Goal: Task Accomplishment & Management: Manage account settings

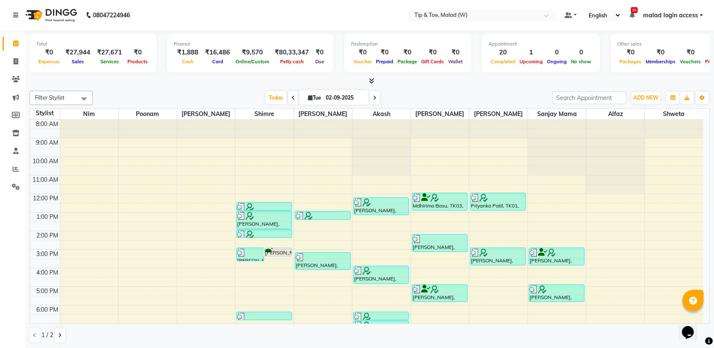
scroll to position [33, 0]
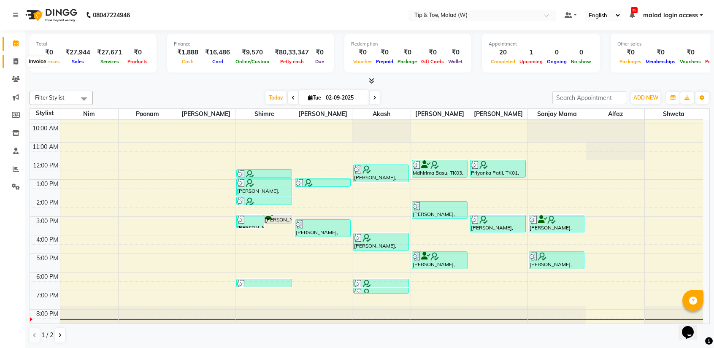
click at [14, 63] on icon at bounding box center [16, 61] width 5 height 6
select select "service"
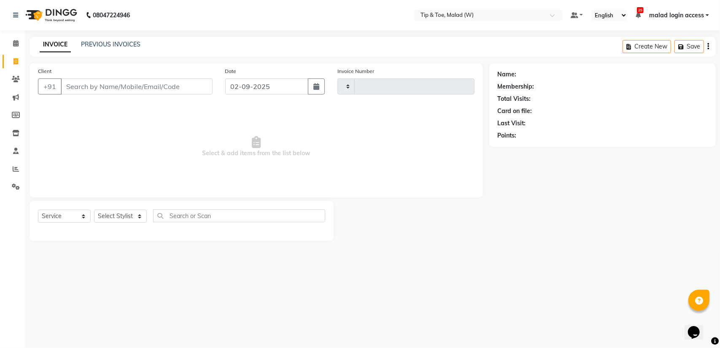
type input "2433"
select select "5930"
click at [116, 41] on link "PREVIOUS INVOICES" at bounding box center [111, 45] width 60 height 8
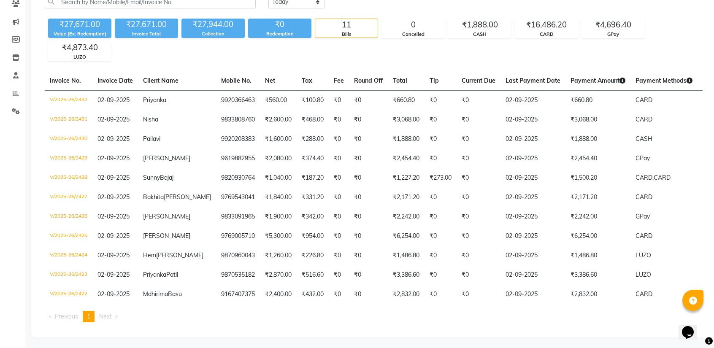
scroll to position [87, 0]
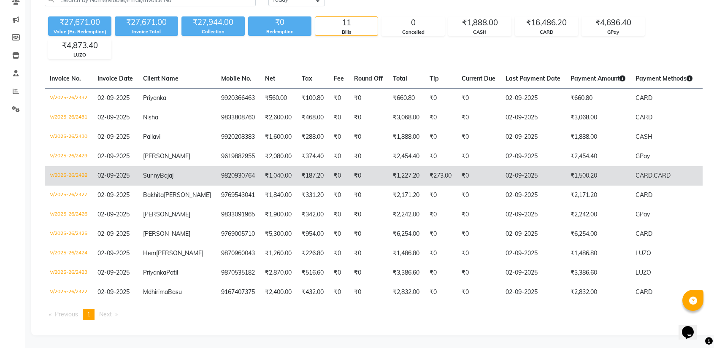
click at [177, 168] on td "Sunny Bajaj" at bounding box center [177, 175] width 78 height 19
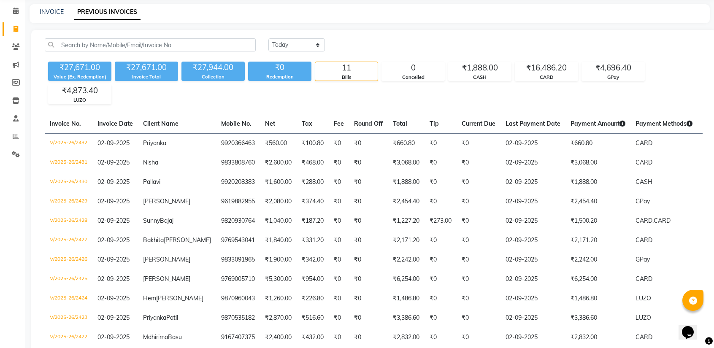
scroll to position [11, 0]
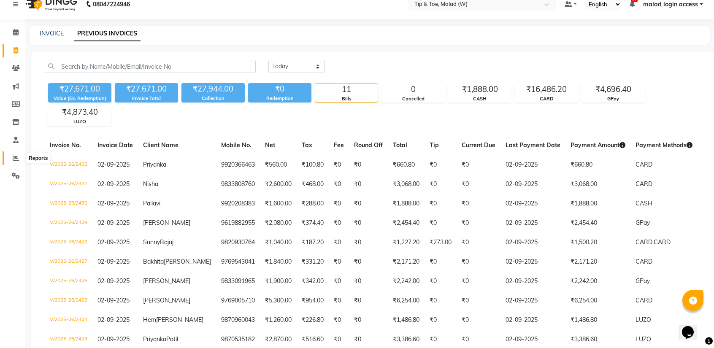
click at [16, 162] on span at bounding box center [15, 159] width 15 height 10
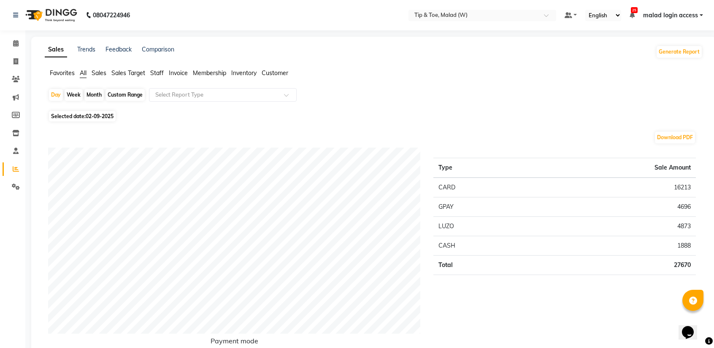
click at [155, 76] on span "Staff" at bounding box center [157, 73] width 14 height 8
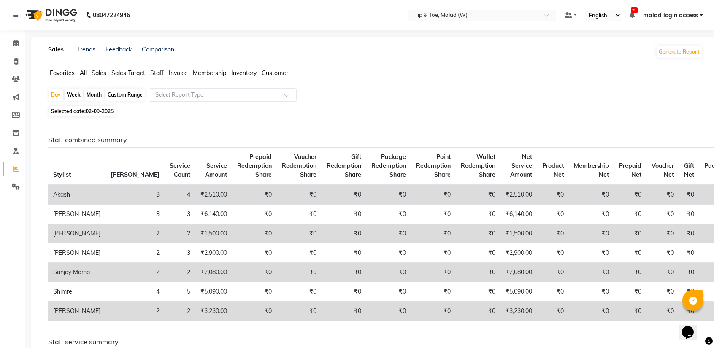
click at [84, 73] on span "All" at bounding box center [83, 73] width 7 height 8
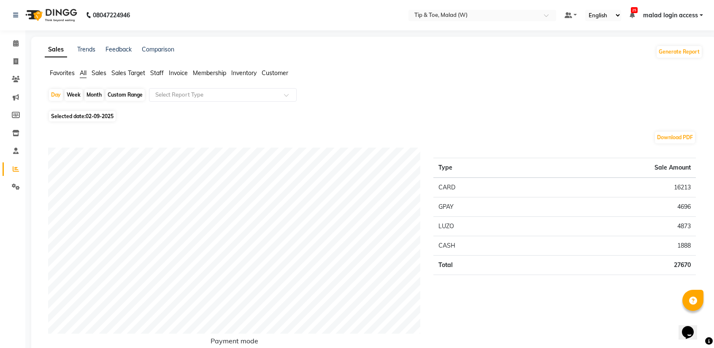
click at [158, 77] on li "Staff" at bounding box center [157, 73] width 14 height 9
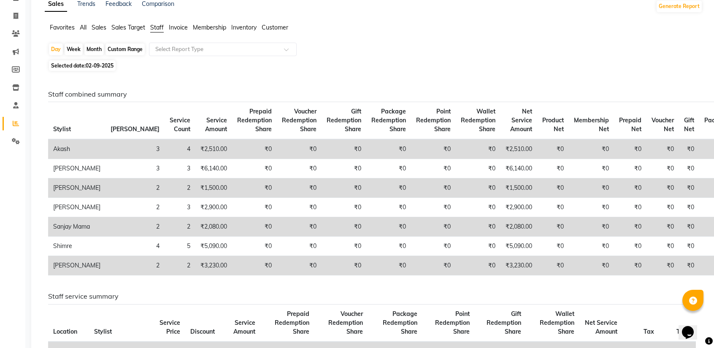
scroll to position [3, 0]
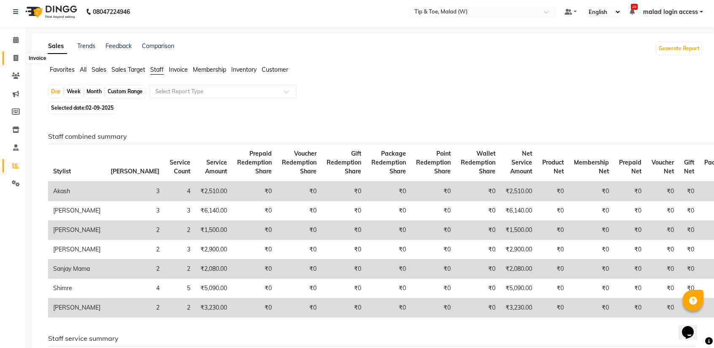
drag, startPoint x: 15, startPoint y: 56, endPoint x: 138, endPoint y: 29, distance: 125.7
click at [15, 56] on icon at bounding box center [16, 58] width 5 height 6
select select "service"
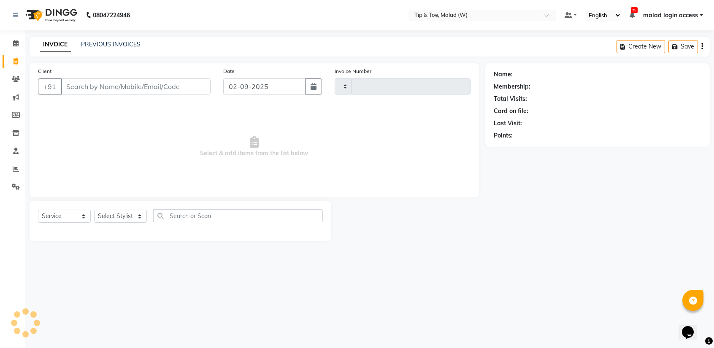
type input "2433"
select select "5930"
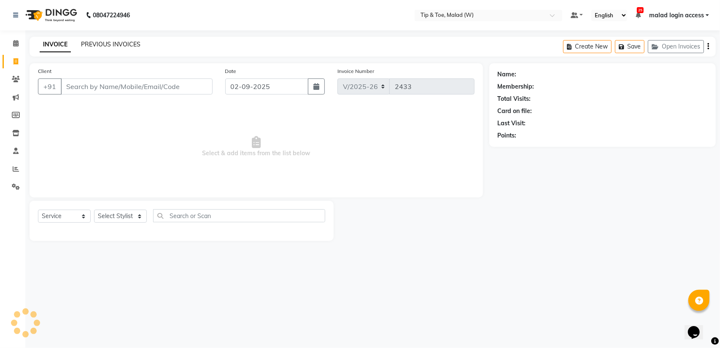
click at [113, 46] on link "PREVIOUS INVOICES" at bounding box center [111, 45] width 60 height 8
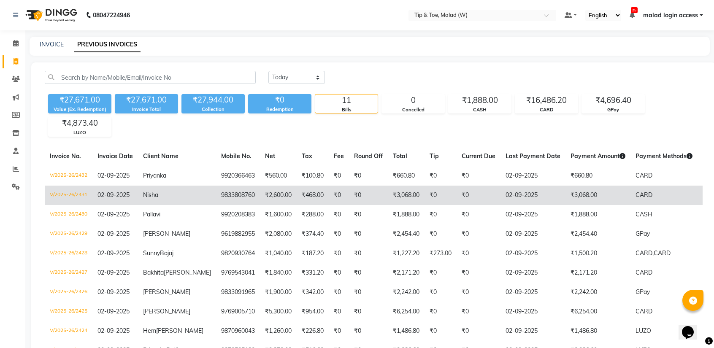
click at [120, 191] on span "02-09-2025" at bounding box center [113, 195] width 32 height 8
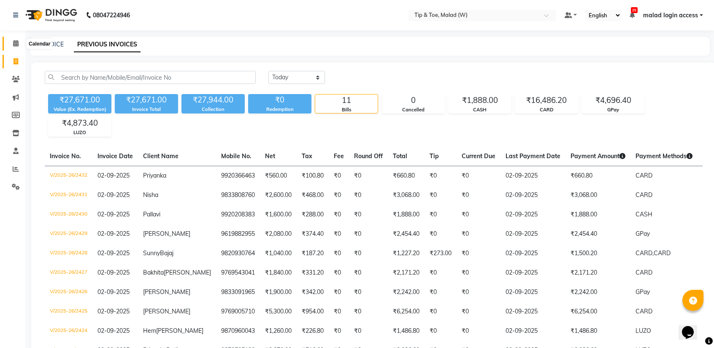
click at [16, 44] on icon at bounding box center [15, 43] width 5 height 6
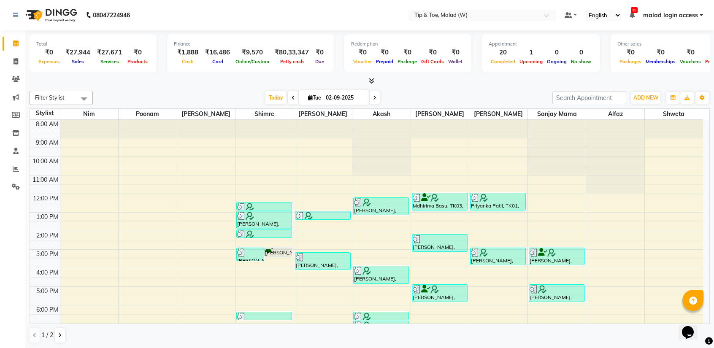
click at [376, 97] on span at bounding box center [375, 97] width 10 height 13
type input "[DATE]"
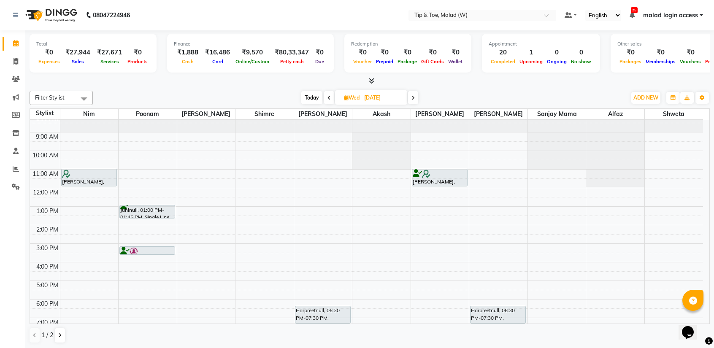
scroll to position [3, 0]
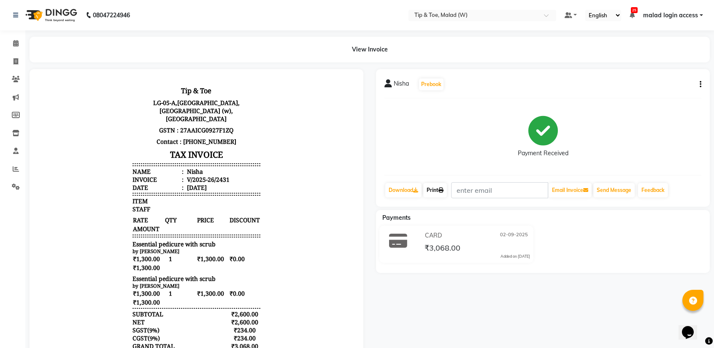
click at [435, 192] on link "Print" at bounding box center [435, 190] width 24 height 14
click at [402, 191] on link "Download" at bounding box center [403, 190] width 36 height 14
drag, startPoint x: 14, startPoint y: 45, endPoint x: 19, endPoint y: 44, distance: 4.3
click at [14, 45] on icon at bounding box center [15, 43] width 5 height 6
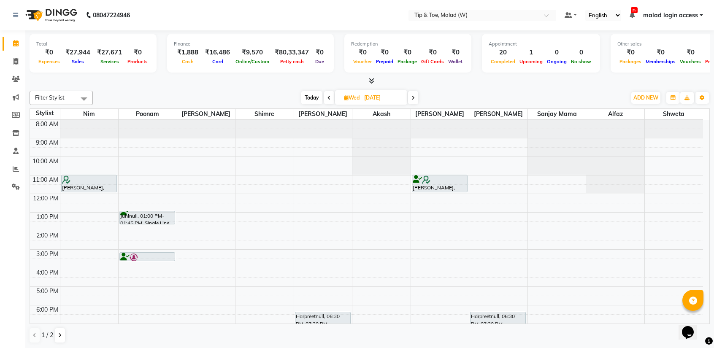
click at [415, 96] on icon at bounding box center [412, 97] width 3 height 5
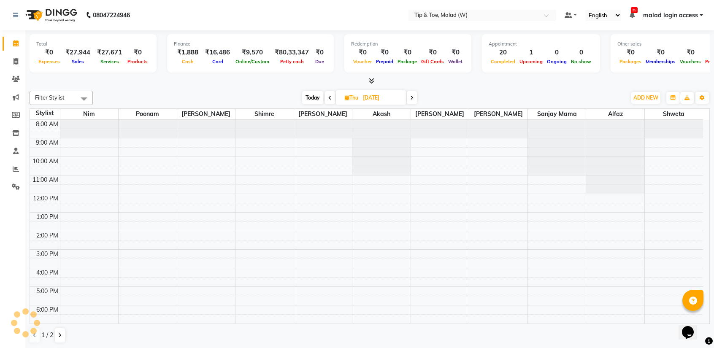
scroll to position [33, 0]
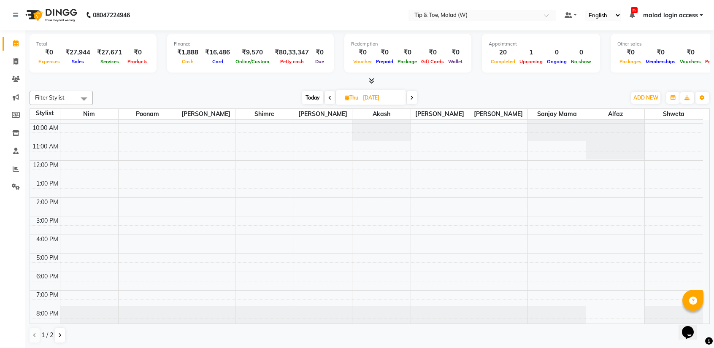
click at [314, 96] on span "Today" at bounding box center [312, 97] width 21 height 13
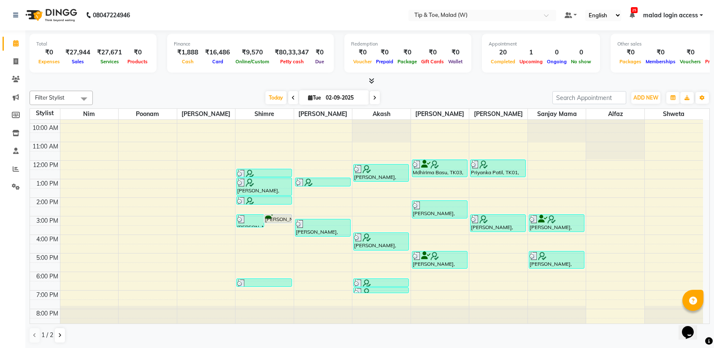
click at [373, 97] on icon at bounding box center [374, 97] width 3 height 5
type input "[DATE]"
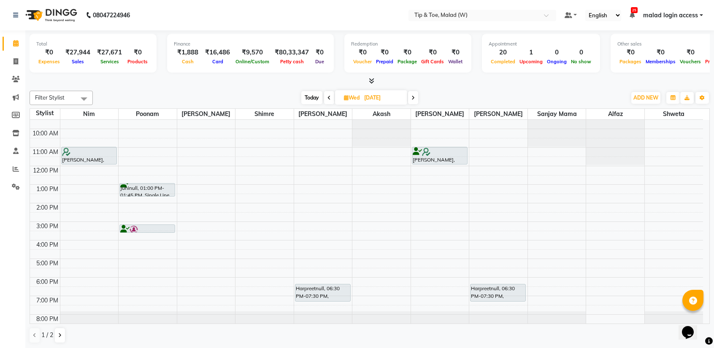
scroll to position [25, 0]
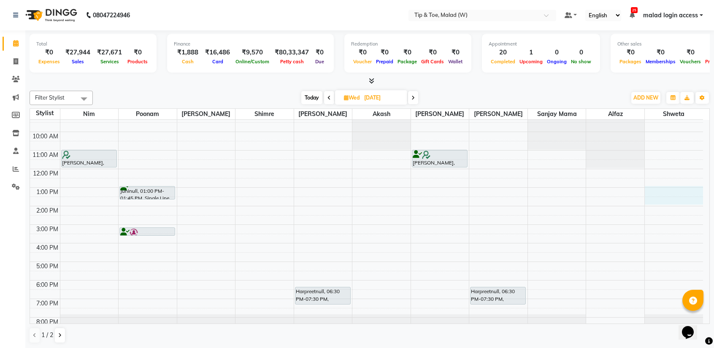
drag, startPoint x: 702, startPoint y: 200, endPoint x: 697, endPoint y: 188, distance: 13.5
click at [697, 188] on div "8:00 AM 9:00 AM 10:00 AM 11:00 AM 12:00 PM 1:00 PM 2:00 PM 3:00 PM 4:00 PM 5:00…" at bounding box center [366, 215] width 673 height 241
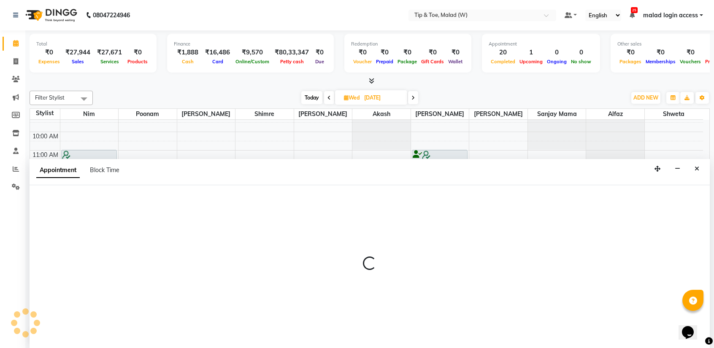
scroll to position [0, 0]
select select "88501"
select select "780"
select select "tentative"
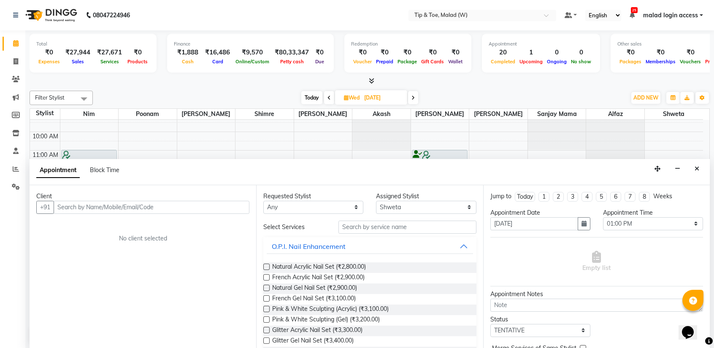
drag, startPoint x: 697, startPoint y: 188, endPoint x: 698, endPoint y: 167, distance: 20.7
click at [698, 167] on icon "Close" at bounding box center [697, 169] width 5 height 6
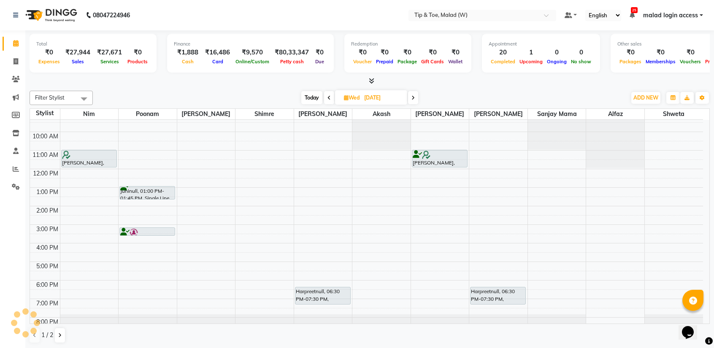
click at [312, 98] on span "Today" at bounding box center [311, 97] width 21 height 13
type input "02-09-2025"
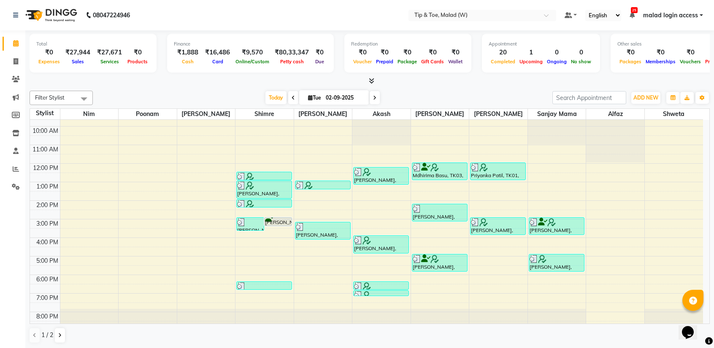
scroll to position [33, 0]
